Goal: Information Seeking & Learning: Check status

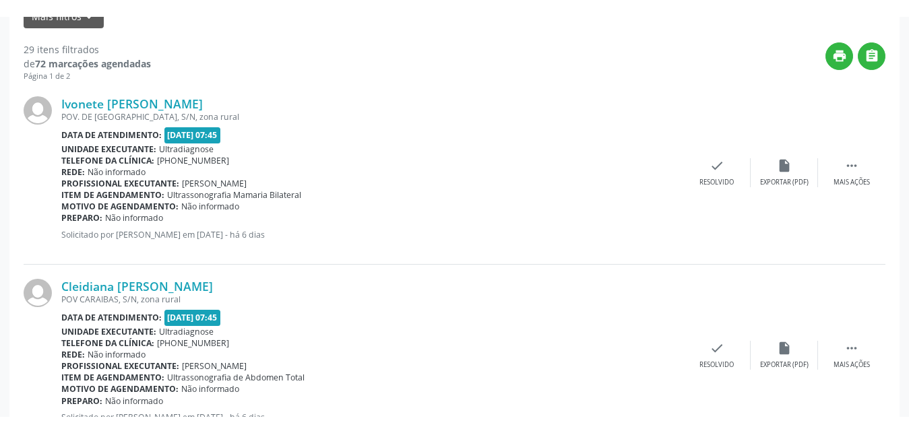
scroll to position [324, 0]
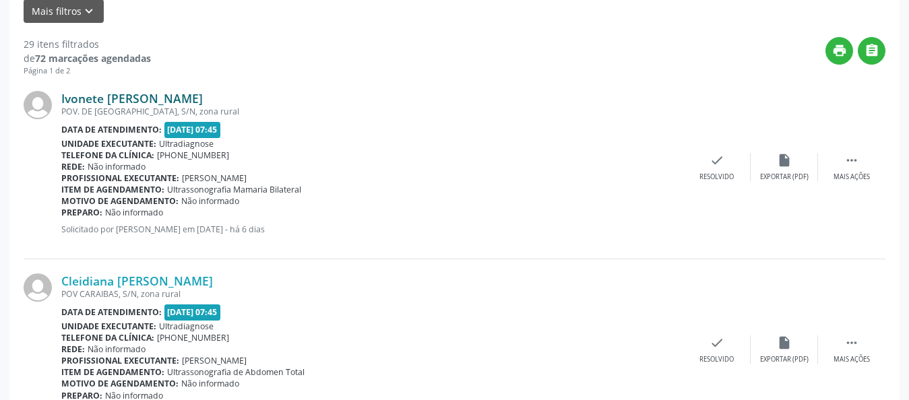
click at [129, 103] on link "Ivonete [PERSON_NAME]" at bounding box center [132, 98] width 142 height 15
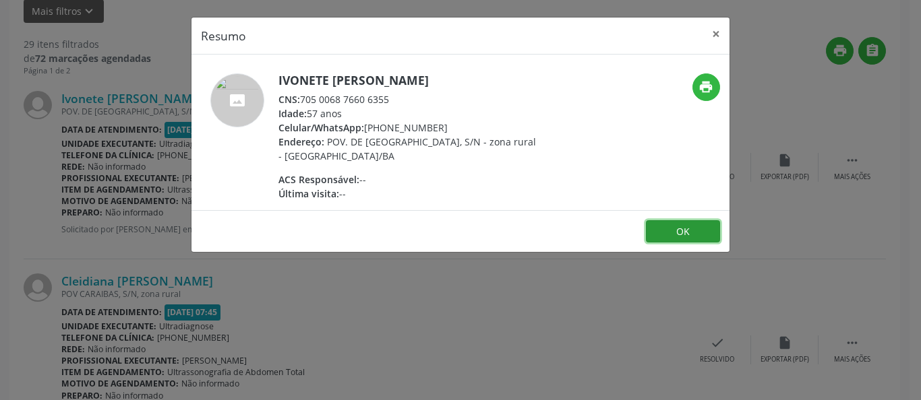
click at [675, 238] on button "OK" at bounding box center [683, 231] width 74 height 23
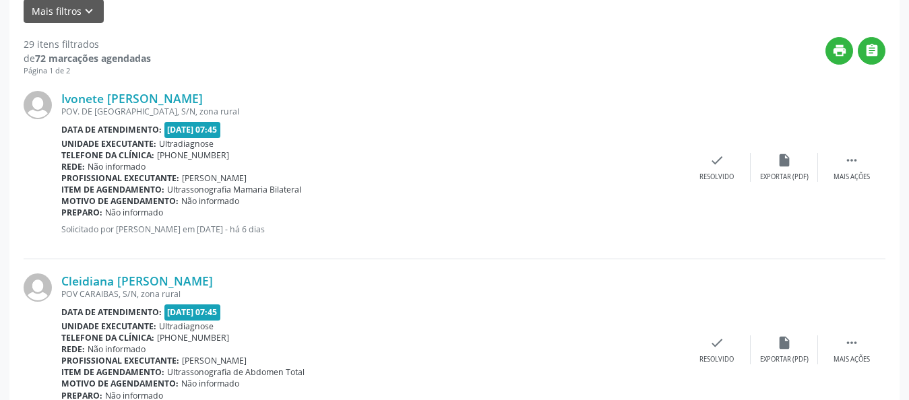
drag, startPoint x: 909, startPoint y: 80, endPoint x: 904, endPoint y: 110, distance: 30.7
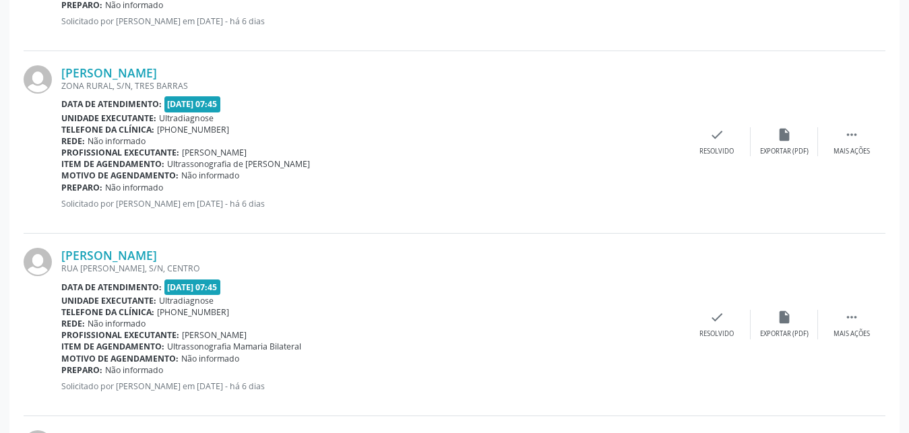
scroll to position [730, 0]
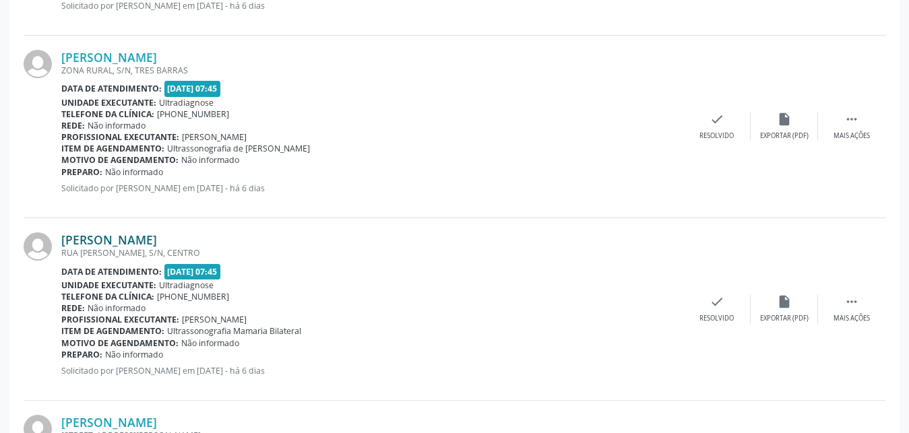
click at [157, 244] on link "[PERSON_NAME]" at bounding box center [109, 240] width 96 height 15
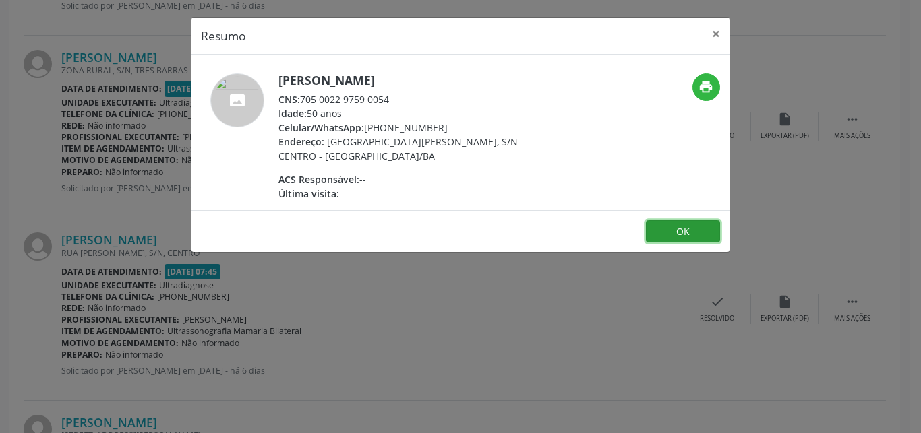
click at [683, 233] on button "OK" at bounding box center [683, 231] width 74 height 23
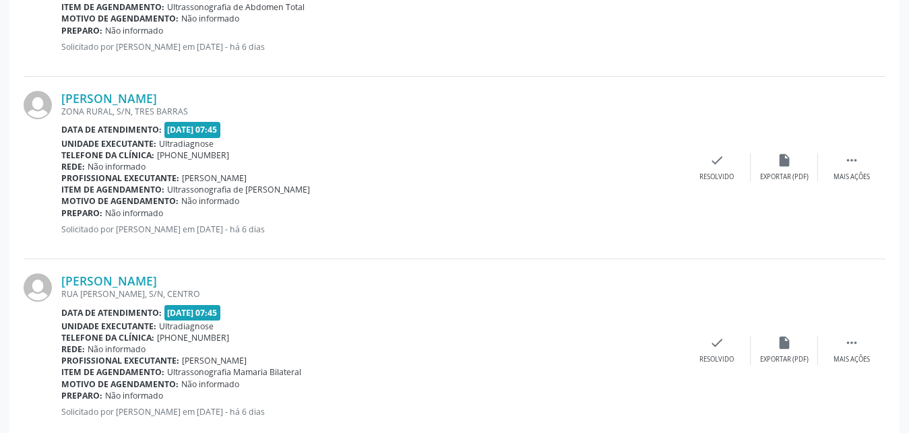
scroll to position [683, 0]
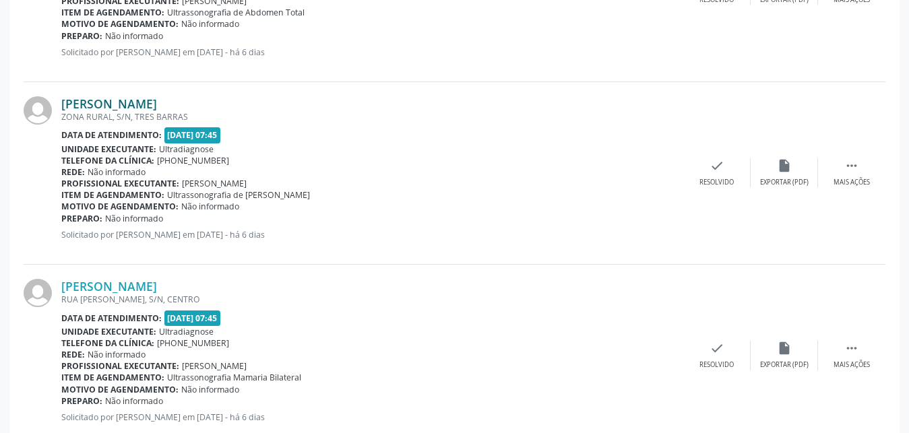
click at [141, 102] on link "[PERSON_NAME]" at bounding box center [109, 103] width 96 height 15
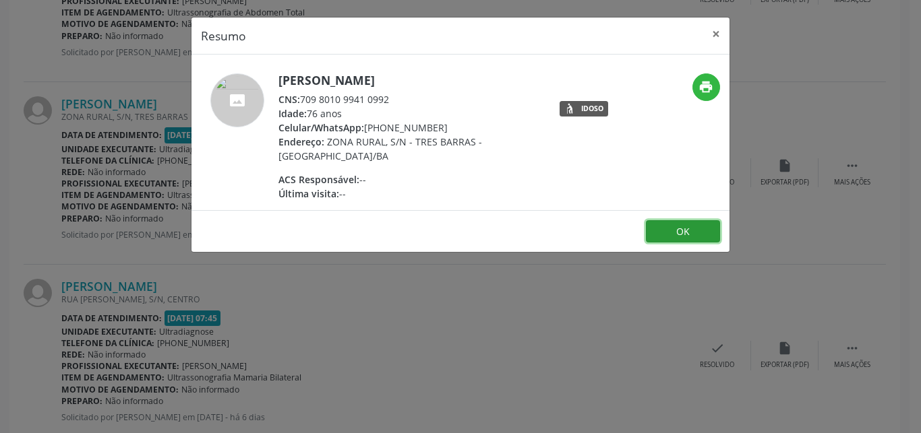
click at [671, 239] on button "OK" at bounding box center [683, 231] width 74 height 23
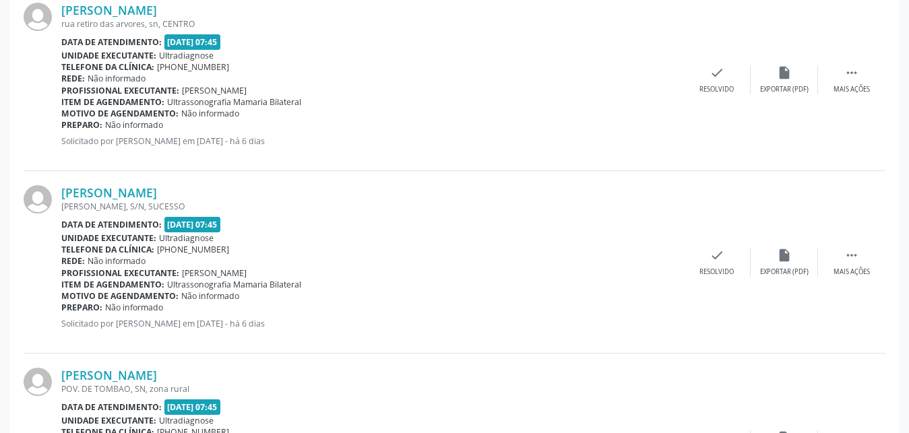
scroll to position [1518, 0]
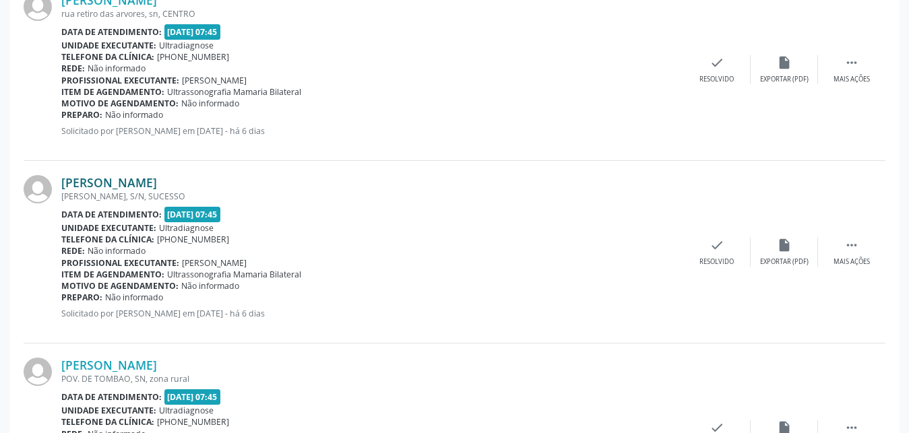
click at [78, 185] on link "[PERSON_NAME]" at bounding box center [109, 182] width 96 height 15
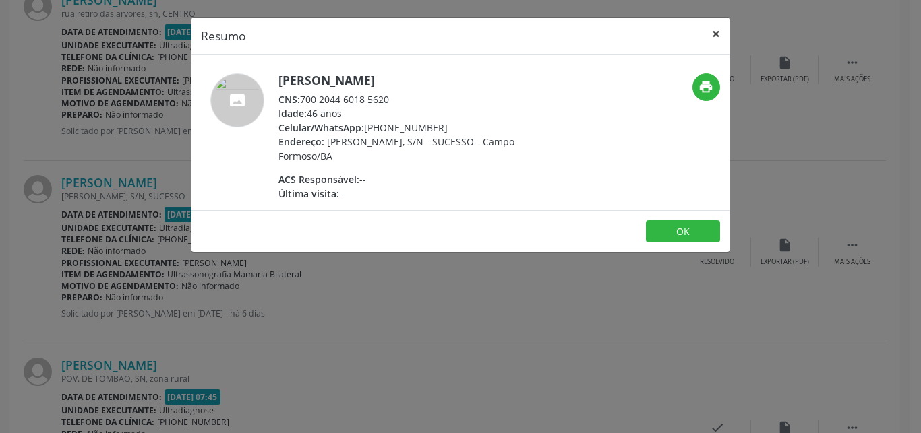
click at [714, 38] on button "×" at bounding box center [715, 34] width 27 height 33
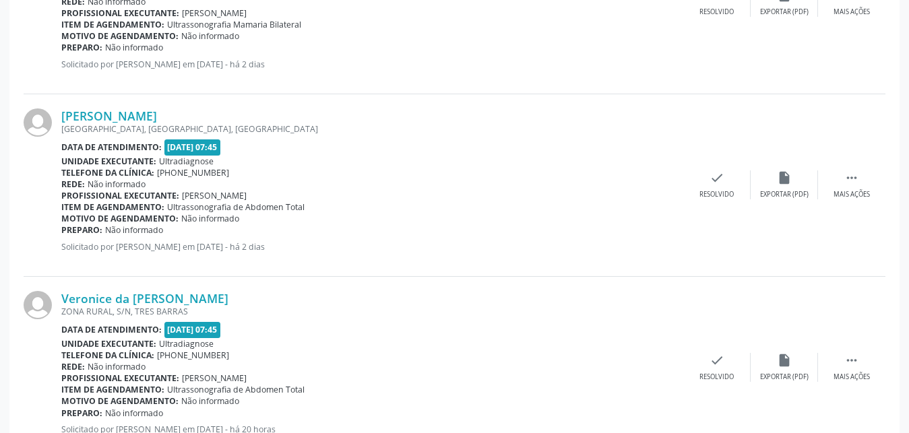
scroll to position [2306, 0]
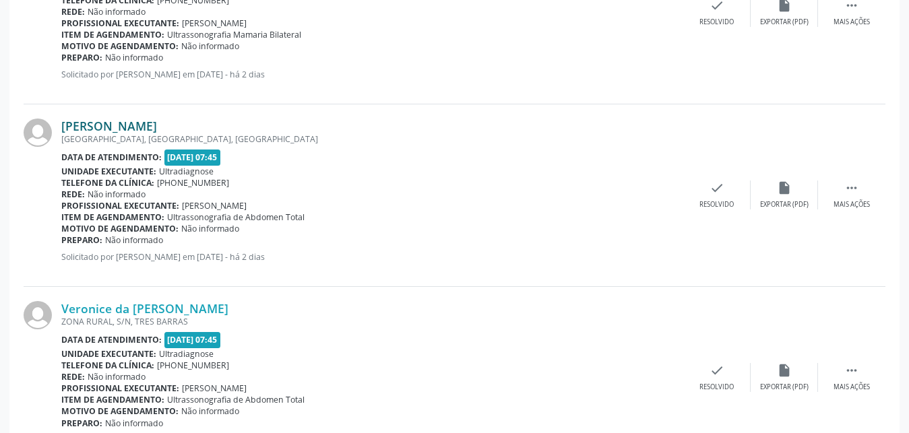
click at [100, 125] on link "[PERSON_NAME]" at bounding box center [109, 126] width 96 height 15
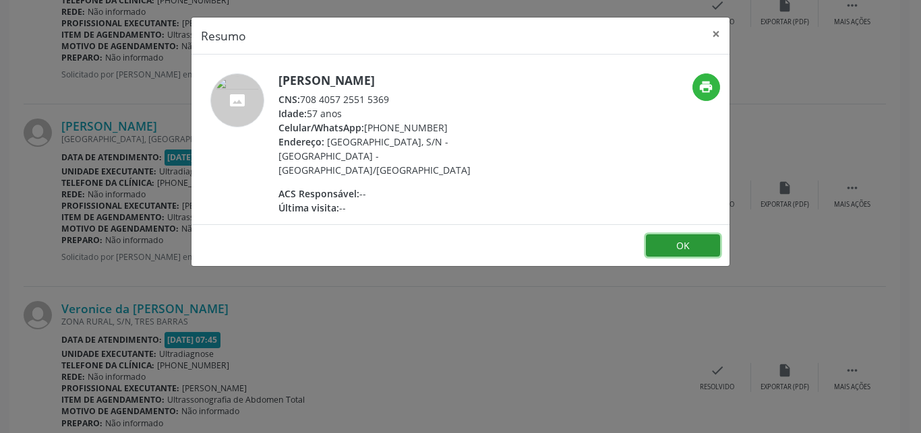
click at [658, 235] on button "OK" at bounding box center [683, 246] width 74 height 23
click at [658, 231] on div "Resumo × [PERSON_NAME] CNS: 708 4057 2551 5369 Idade: 57 anos Celular/WhatsApp:…" at bounding box center [460, 216] width 921 height 433
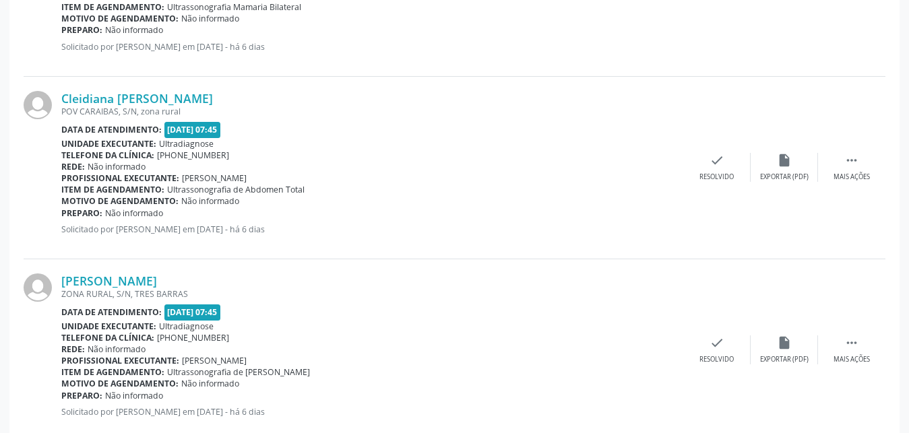
scroll to position [474, 0]
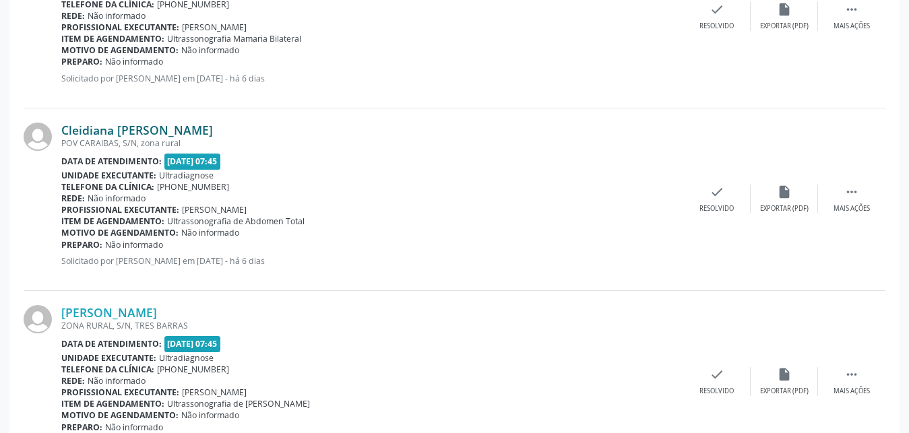
click at [107, 135] on link "Cleidiana [PERSON_NAME]" at bounding box center [137, 130] width 152 height 15
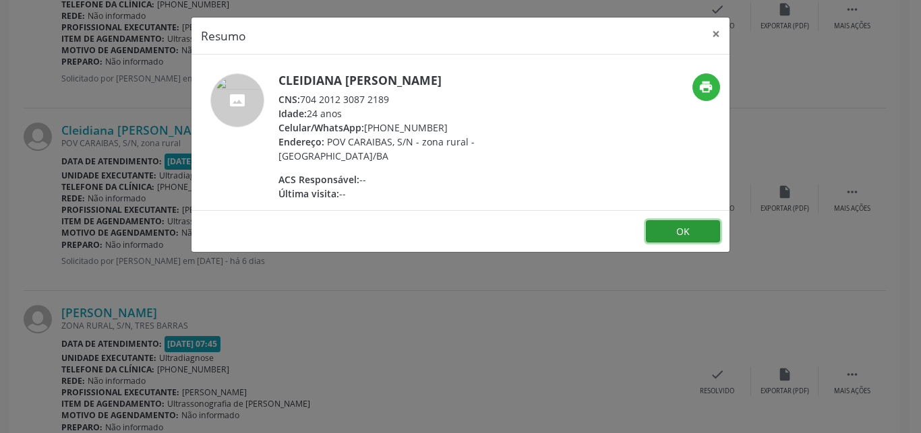
click at [661, 235] on button "OK" at bounding box center [683, 231] width 74 height 23
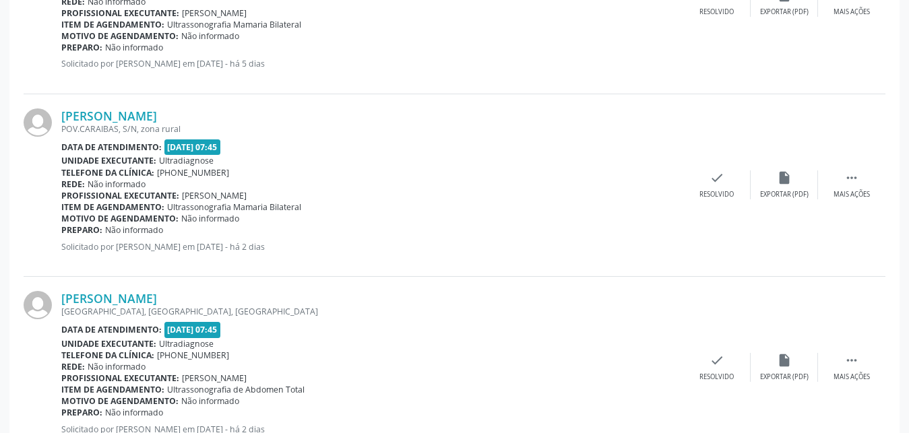
scroll to position [2149, 0]
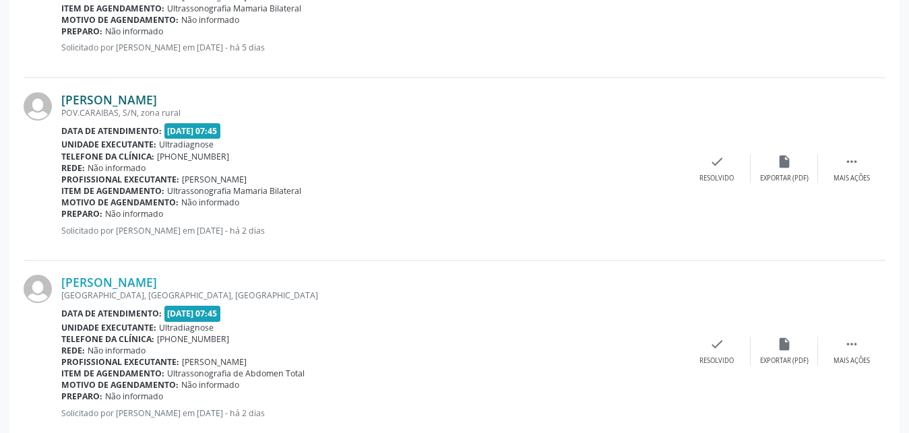
click at [90, 100] on link "[PERSON_NAME]" at bounding box center [109, 99] width 96 height 15
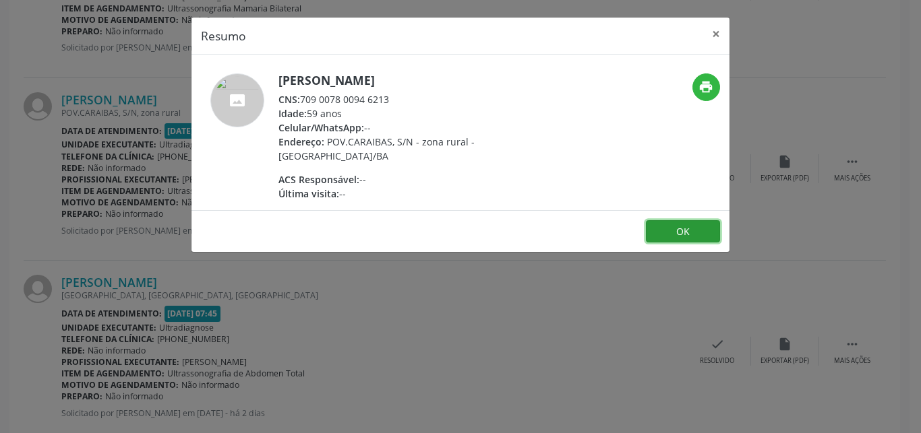
click at [677, 228] on button "OK" at bounding box center [683, 231] width 74 height 23
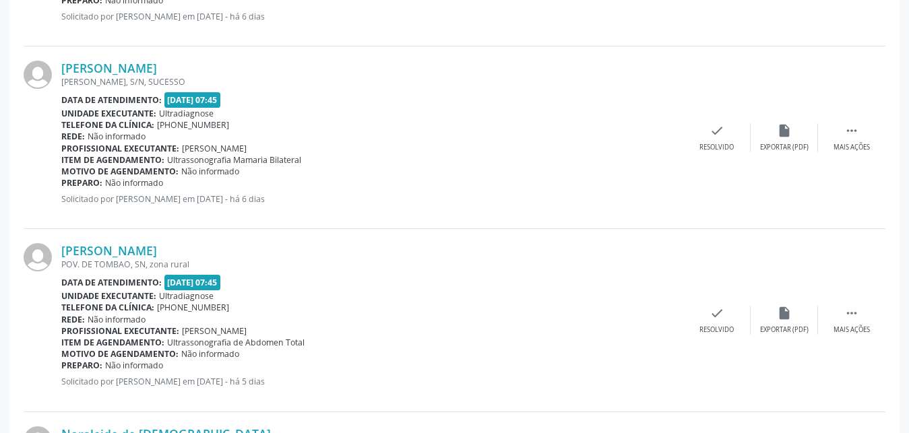
scroll to position [1649, 0]
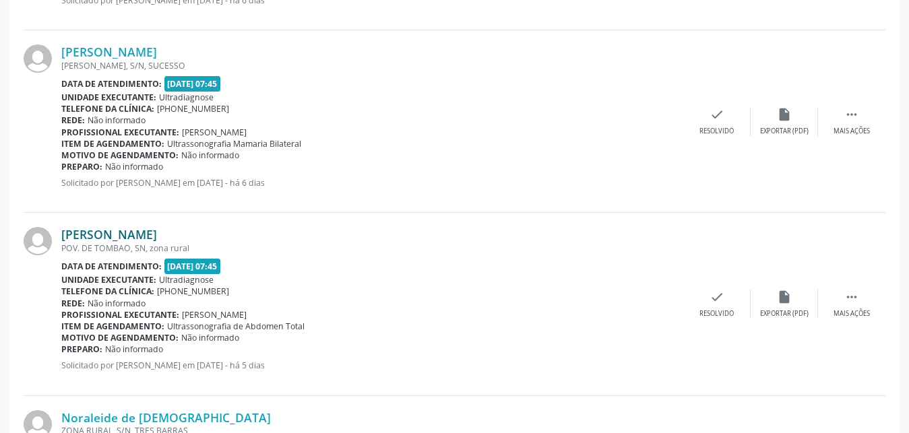
click at [102, 238] on link "[PERSON_NAME]" at bounding box center [109, 234] width 96 height 15
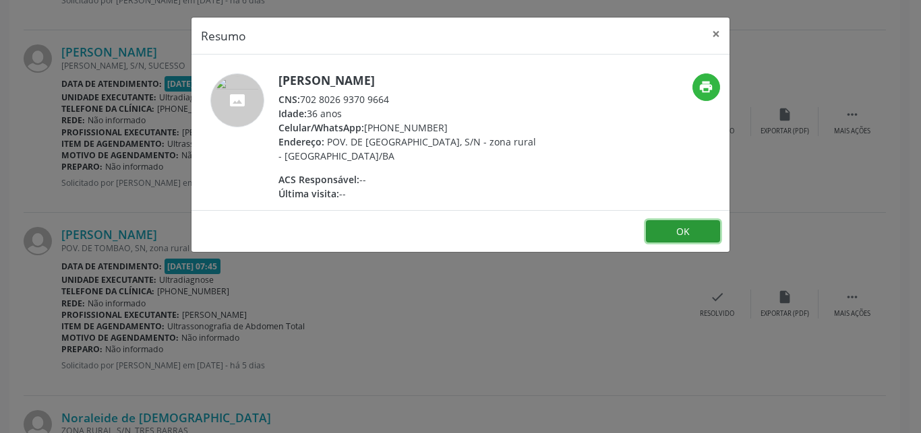
click at [672, 238] on button "OK" at bounding box center [683, 231] width 74 height 23
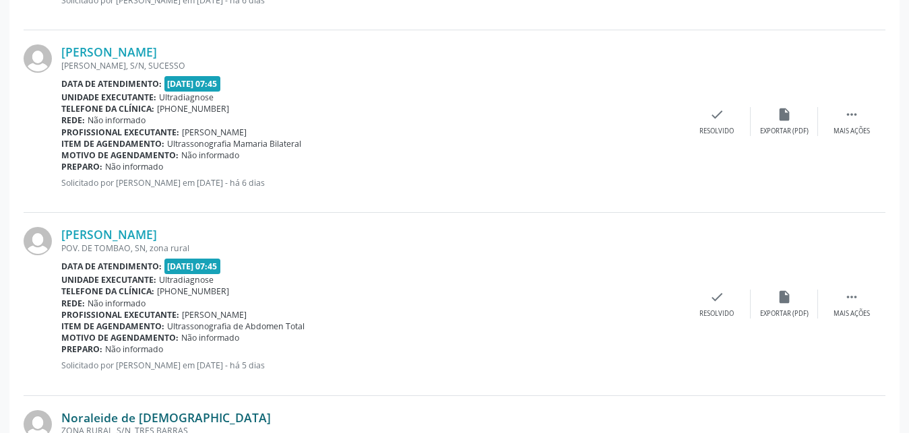
click at [146, 400] on link "Noraleide de [DEMOGRAPHIC_DATA]" at bounding box center [166, 417] width 210 height 15
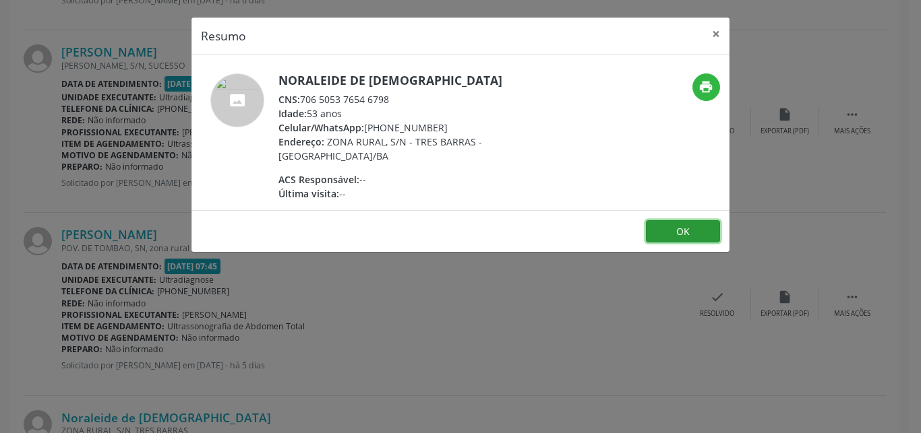
click at [673, 231] on button "OK" at bounding box center [683, 231] width 74 height 23
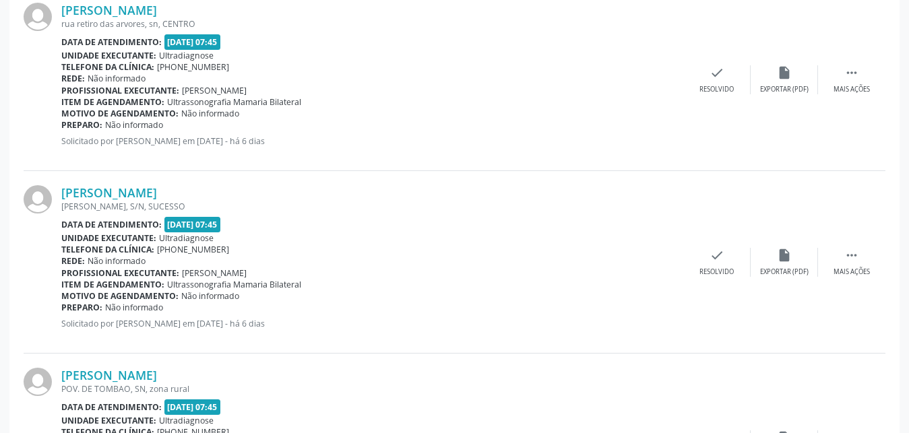
scroll to position [1289, 0]
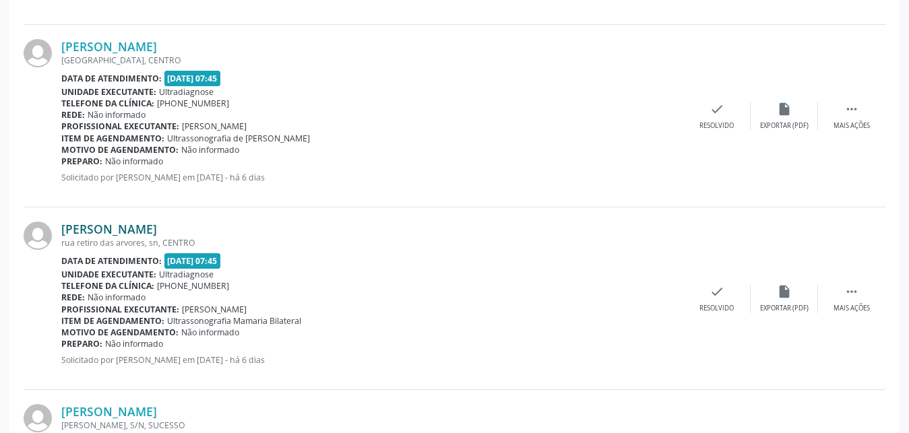
click at [133, 228] on link "[PERSON_NAME]" at bounding box center [109, 229] width 96 height 15
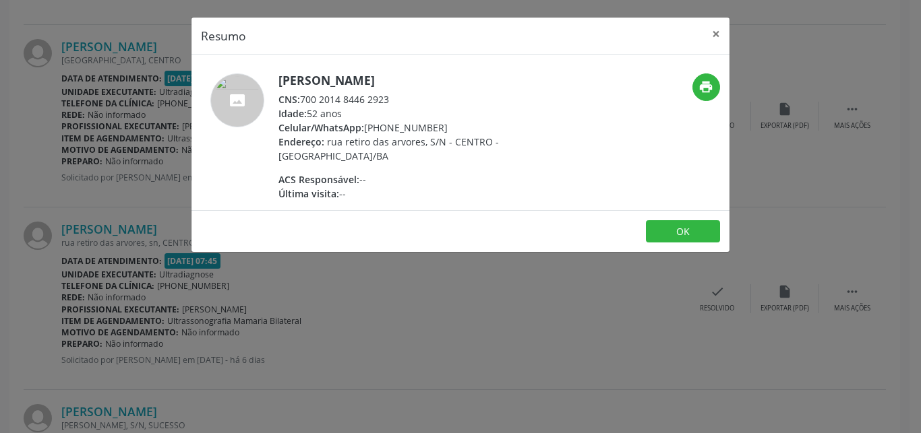
click at [682, 244] on footer "OK" at bounding box center [460, 231] width 538 height 42
click at [692, 233] on button "OK" at bounding box center [683, 231] width 74 height 23
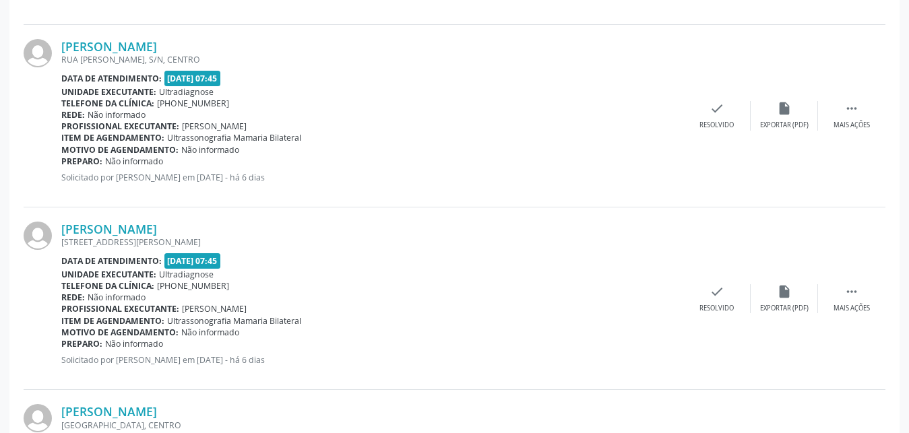
scroll to position [929, 0]
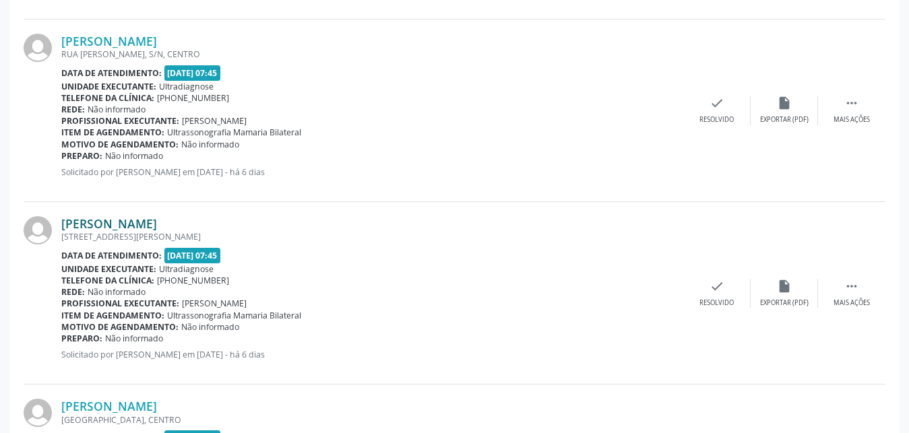
click at [110, 226] on link "[PERSON_NAME]" at bounding box center [109, 223] width 96 height 15
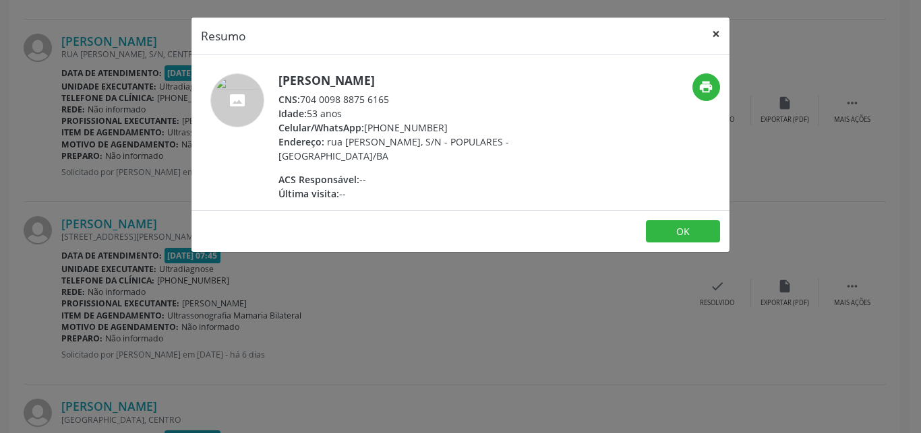
click at [716, 30] on button "×" at bounding box center [715, 34] width 27 height 33
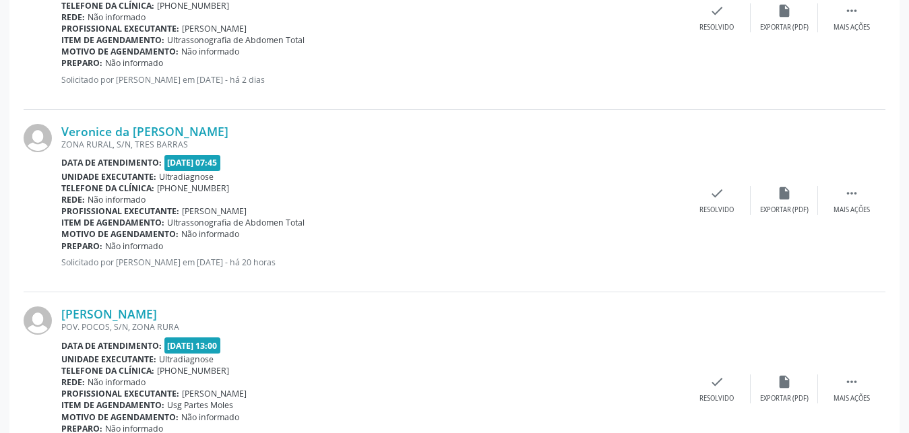
scroll to position [2592, 0]
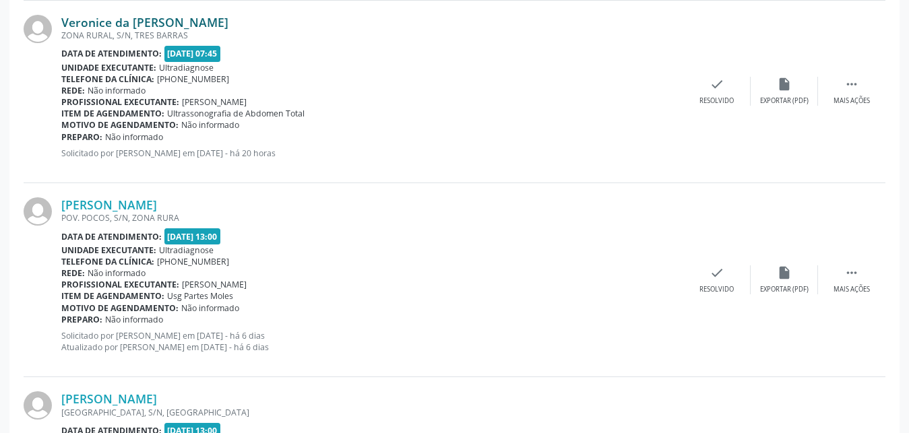
click at [105, 26] on link "Veronice da [PERSON_NAME]" at bounding box center [144, 22] width 167 height 15
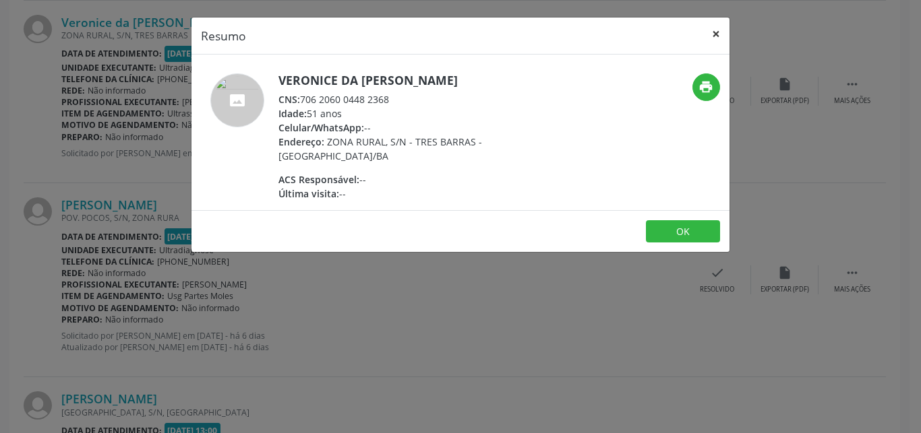
click at [717, 37] on button "×" at bounding box center [715, 34] width 27 height 33
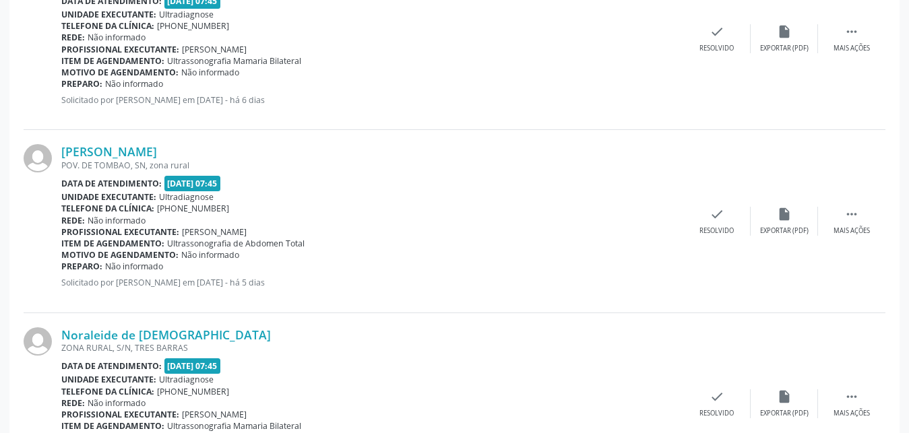
scroll to position [1622, 0]
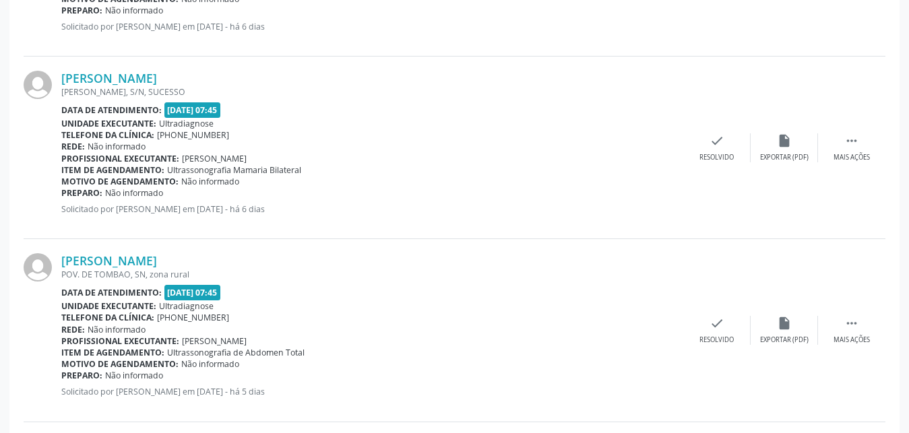
drag, startPoint x: 909, startPoint y: 255, endPoint x: 920, endPoint y: 60, distance: 195.1
click at [508, 243] on div "[PERSON_NAME] POV. DE TOMBAO, SN, zona rural Data de atendimento: [DATE] 07:45 …" at bounding box center [455, 330] width 862 height 183
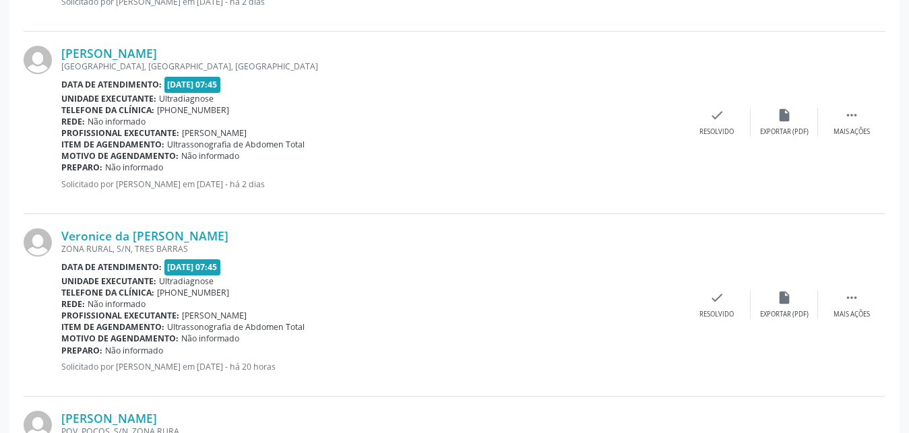
scroll to position [2389, 0]
